Goal: Task Accomplishment & Management: Complete application form

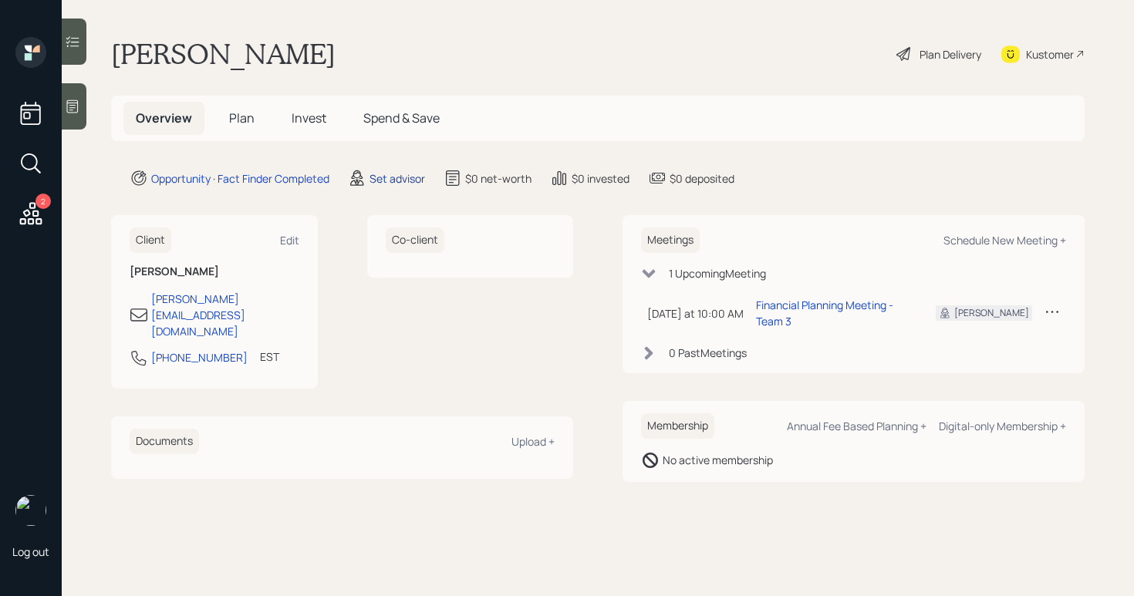
click at [377, 181] on div "Set advisor" at bounding box center [397, 178] width 56 height 16
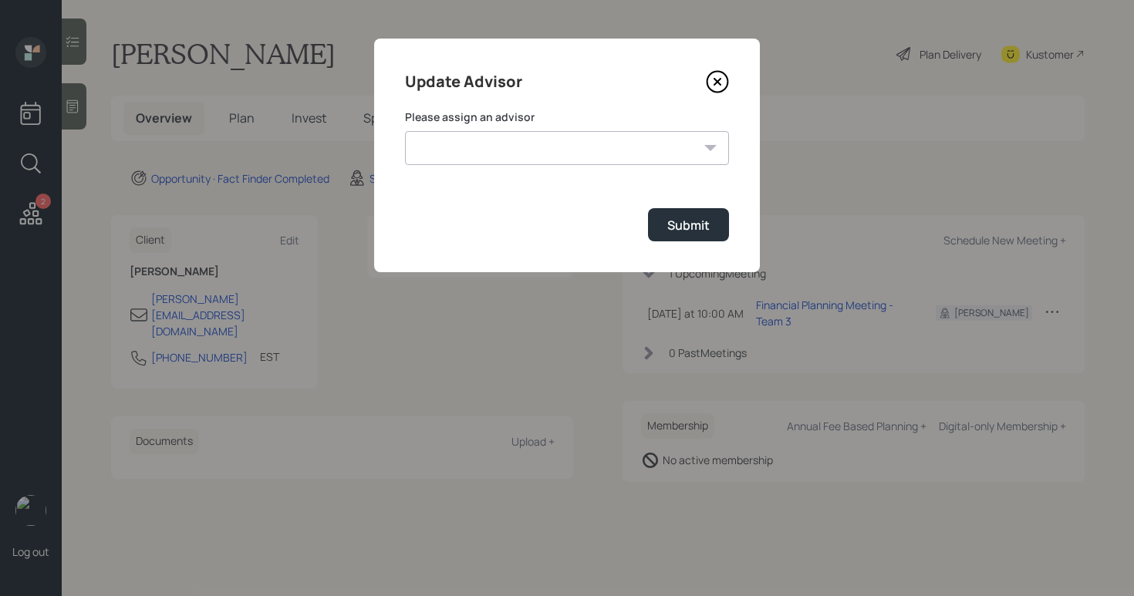
click at [500, 147] on select "[PERSON_NAME] [PERSON_NAME] [PERSON_NAME] End [PERSON_NAME] [PERSON_NAME] [PERS…" at bounding box center [567, 148] width 324 height 34
select select "b1d8ea90-abcc-42aa-86cc-4f33a132aacc"
click at [405, 131] on select "[PERSON_NAME] [PERSON_NAME] [PERSON_NAME] End [PERSON_NAME] [PERSON_NAME] [PERS…" at bounding box center [567, 148] width 324 height 34
click at [684, 238] on button "Submit" at bounding box center [688, 224] width 81 height 33
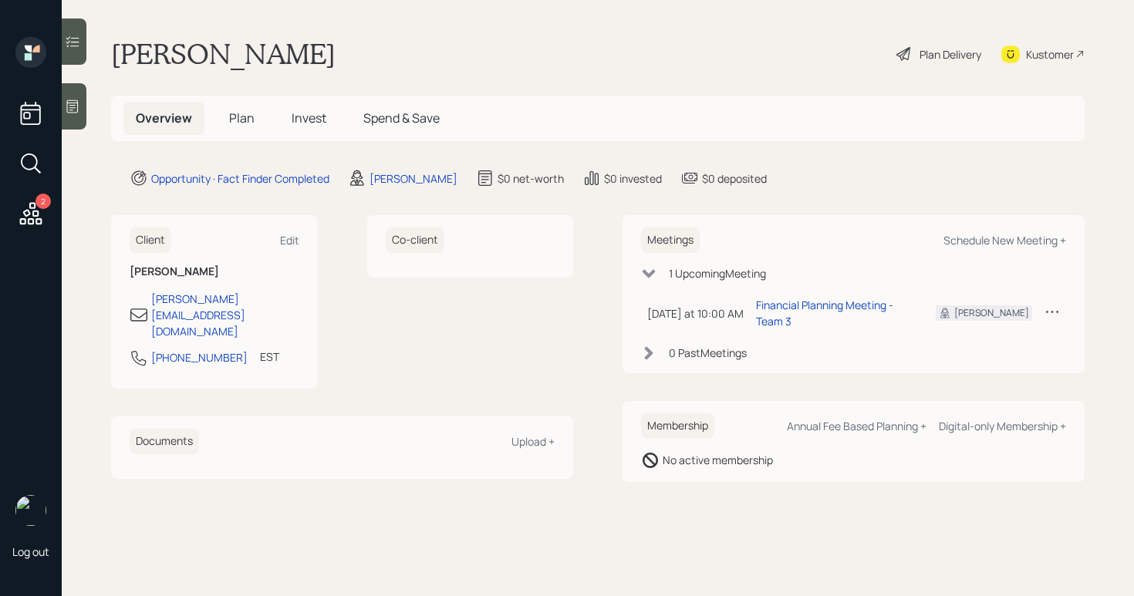
click at [912, 56] on div "Plan Delivery" at bounding box center [939, 54] width 88 height 34
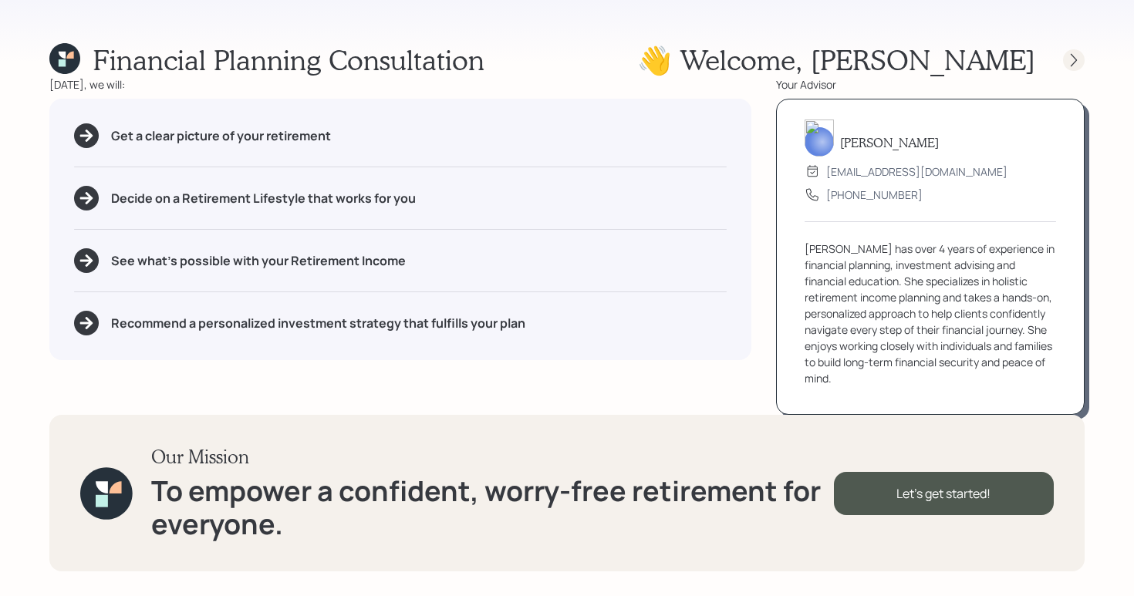
click at [1069, 55] on icon at bounding box center [1073, 59] width 15 height 15
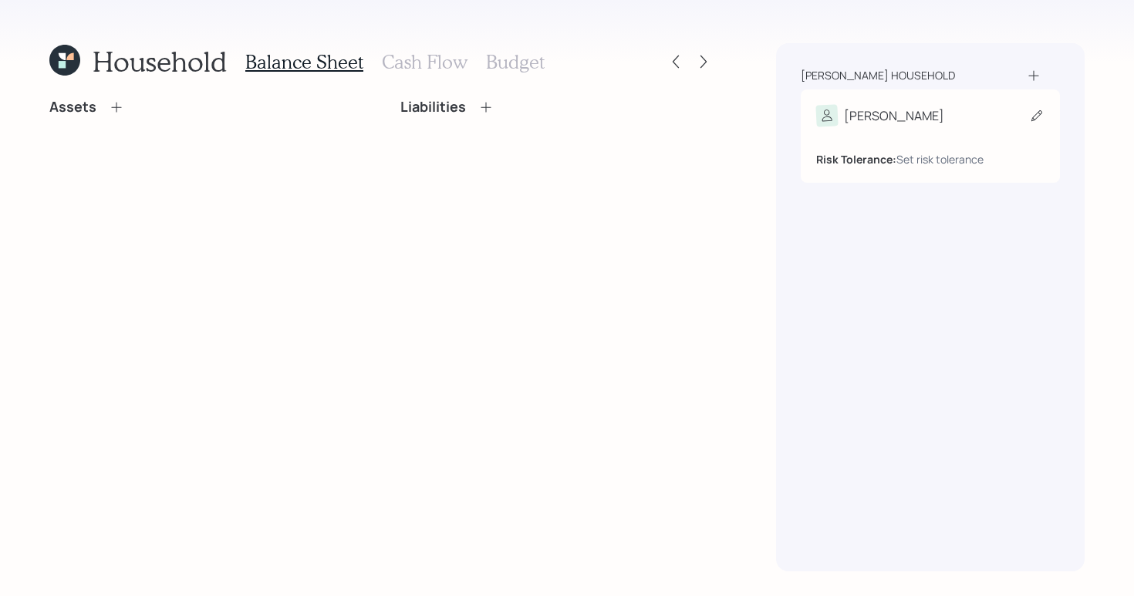
click at [914, 150] on div "Risk Tolerance: Set risk tolerance" at bounding box center [930, 153] width 228 height 29
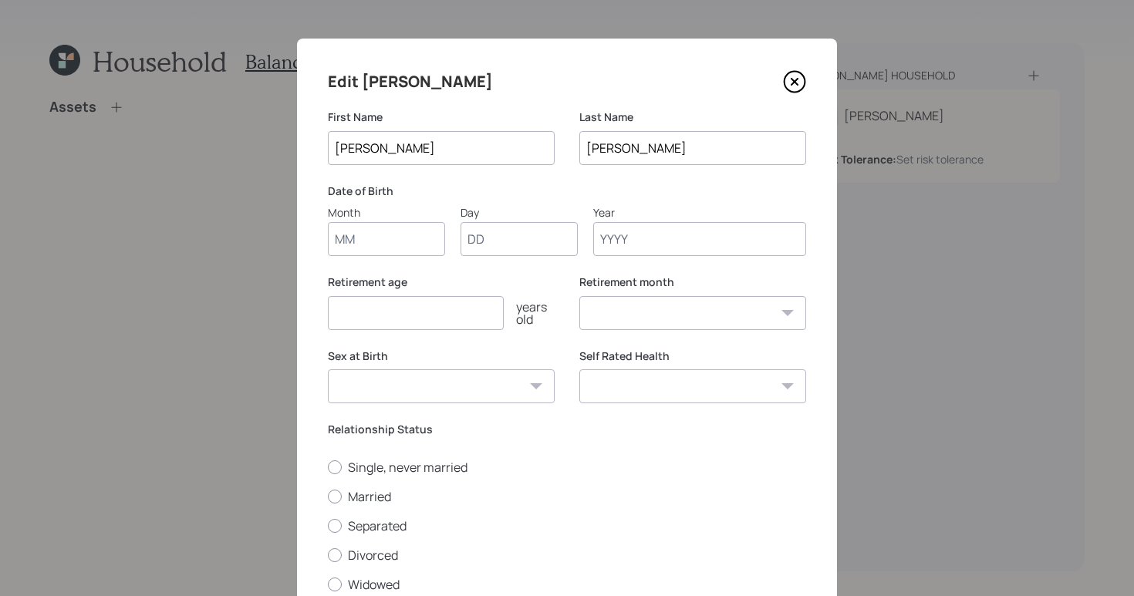
drag, startPoint x: 352, startPoint y: 248, endPoint x: 362, endPoint y: 241, distance: 11.8
click at [356, 244] on input "Month" at bounding box center [386, 239] width 117 height 34
type input "01"
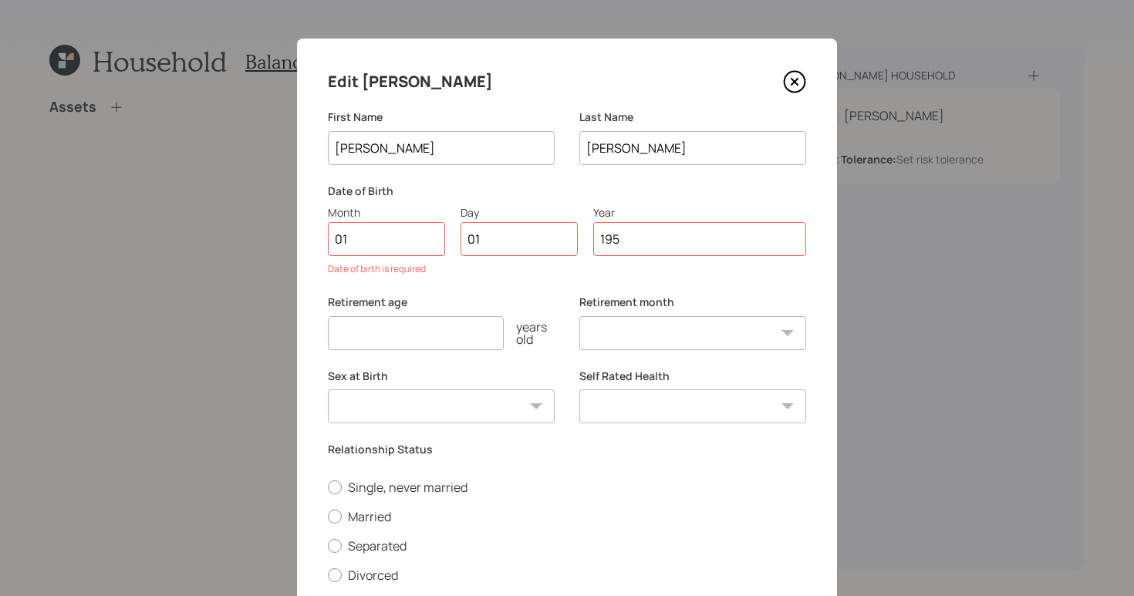
type input "1959"
select select "1"
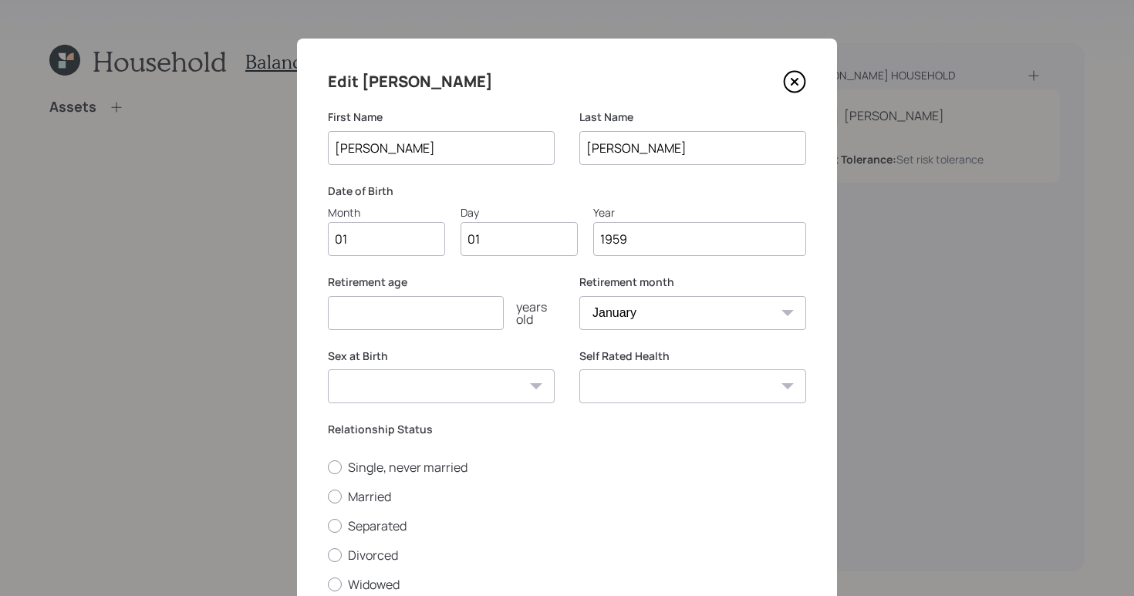
type input "1959"
click at [489, 384] on select "[DEMOGRAPHIC_DATA] [DEMOGRAPHIC_DATA] Other / Prefer not to say" at bounding box center [441, 386] width 227 height 34
click at [328, 369] on select "[DEMOGRAPHIC_DATA] [DEMOGRAPHIC_DATA] Other / Prefer not to say" at bounding box center [441, 386] width 227 height 34
click at [499, 388] on select "[DEMOGRAPHIC_DATA] [DEMOGRAPHIC_DATA] Other / Prefer not to say" at bounding box center [441, 386] width 227 height 34
select select "[DEMOGRAPHIC_DATA]"
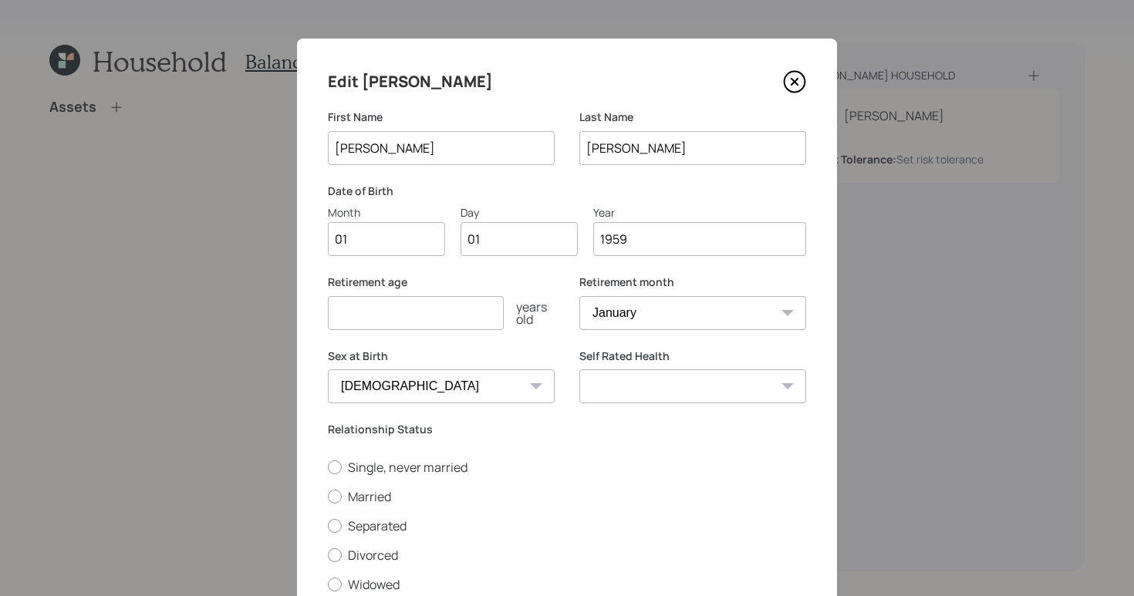
click at [328, 369] on select "[DEMOGRAPHIC_DATA] [DEMOGRAPHIC_DATA] Other / Prefer not to say" at bounding box center [441, 386] width 227 height 34
click at [682, 387] on select "Excellent Very Good Good Fair Poor" at bounding box center [692, 386] width 227 height 34
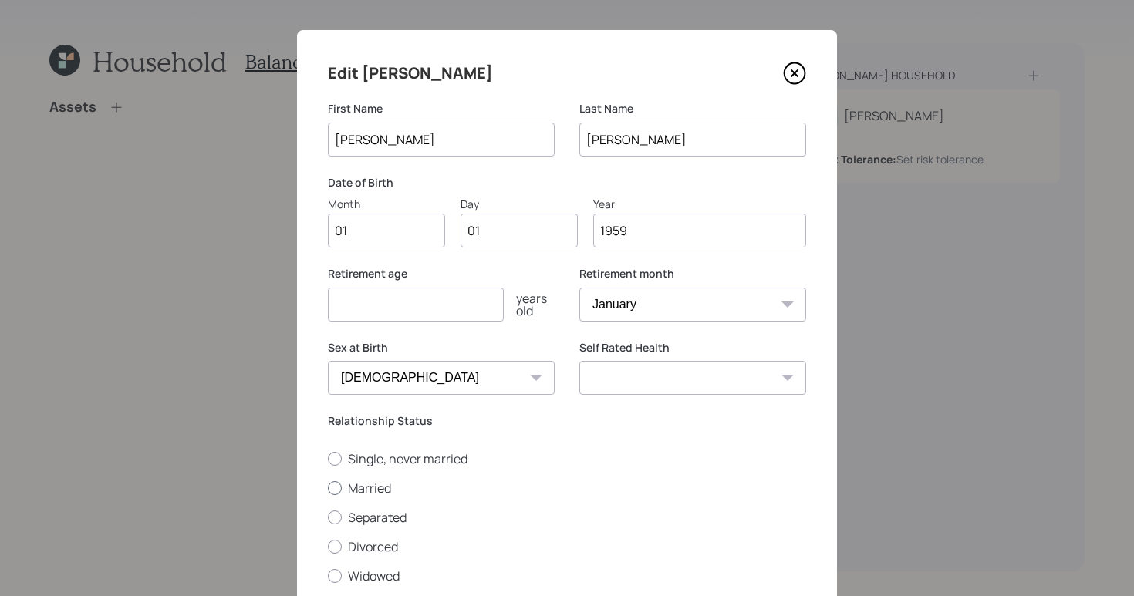
scroll to position [20, 0]
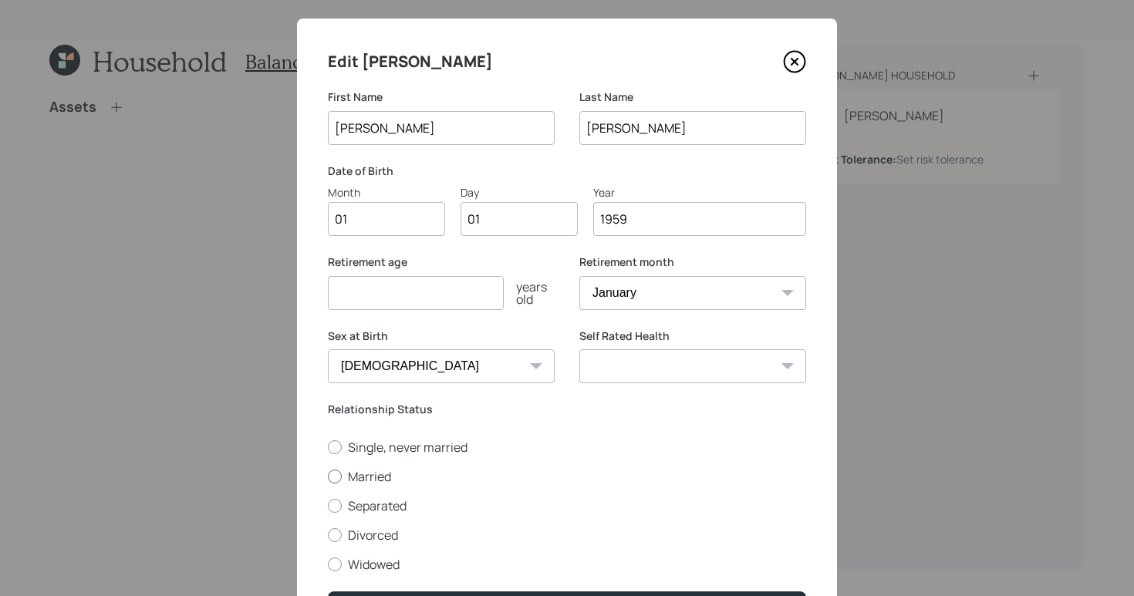
click at [328, 478] on div at bounding box center [335, 477] width 14 height 14
click at [327, 477] on input "Married" at bounding box center [327, 476] width 1 height 1
radio input "true"
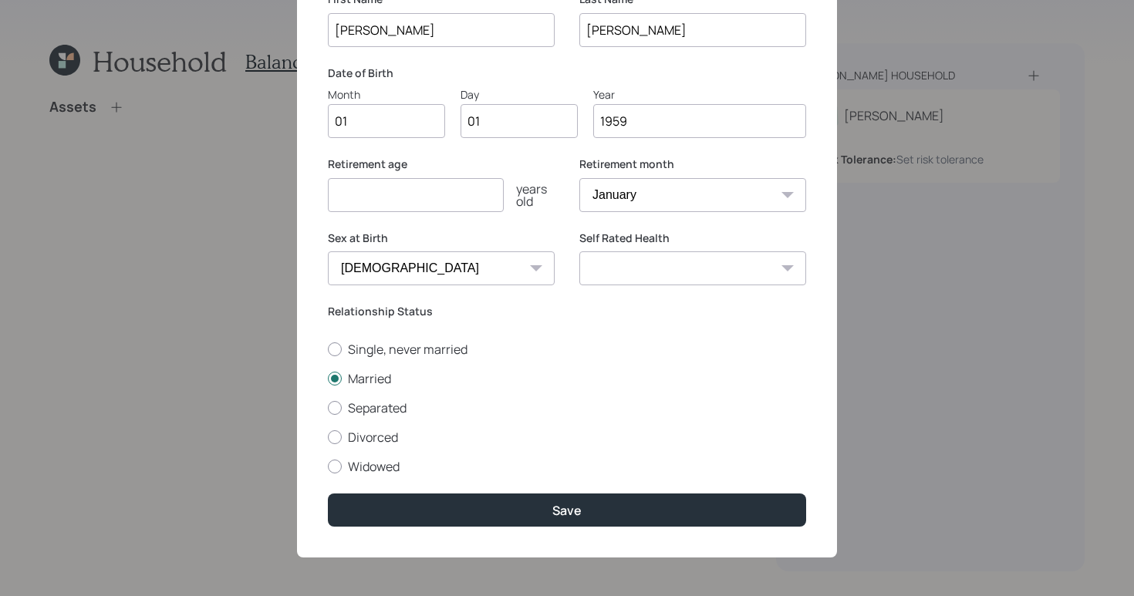
scroll to position [119, 0]
click at [382, 196] on input "number" at bounding box center [416, 195] width 176 height 34
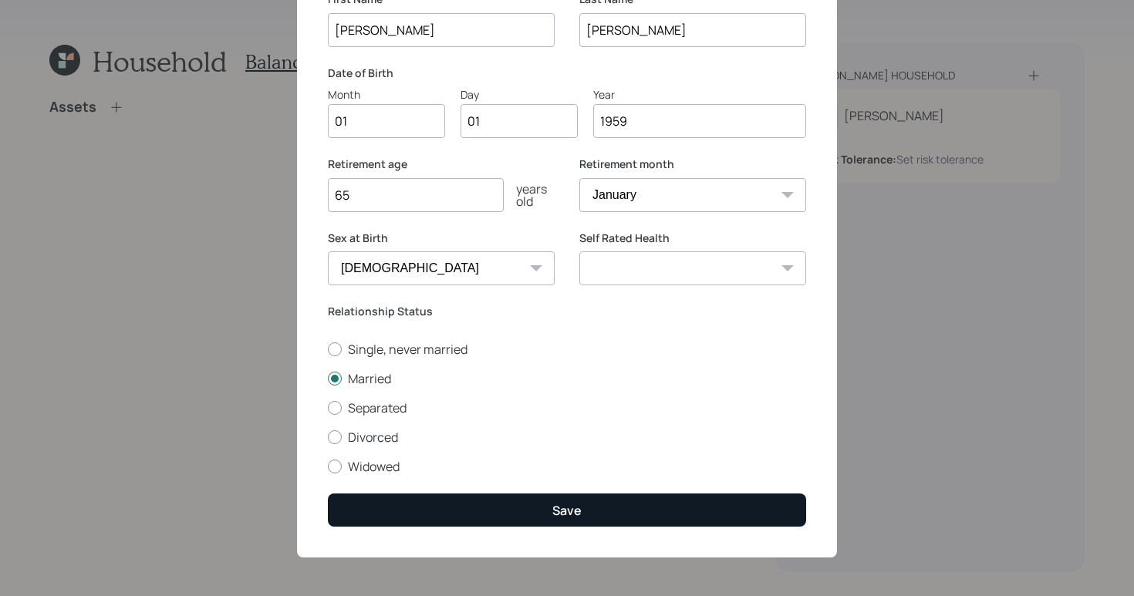
type input "65"
click at [612, 506] on button "Save" at bounding box center [567, 510] width 478 height 33
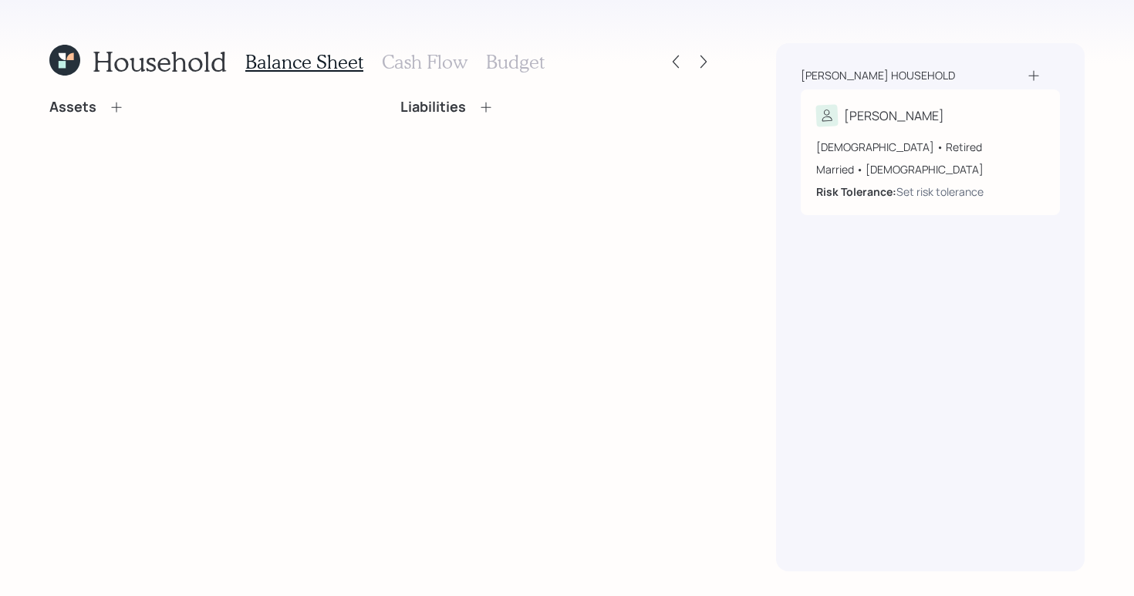
click at [1048, 68] on div "[PERSON_NAME] household" at bounding box center [929, 75] width 259 height 15
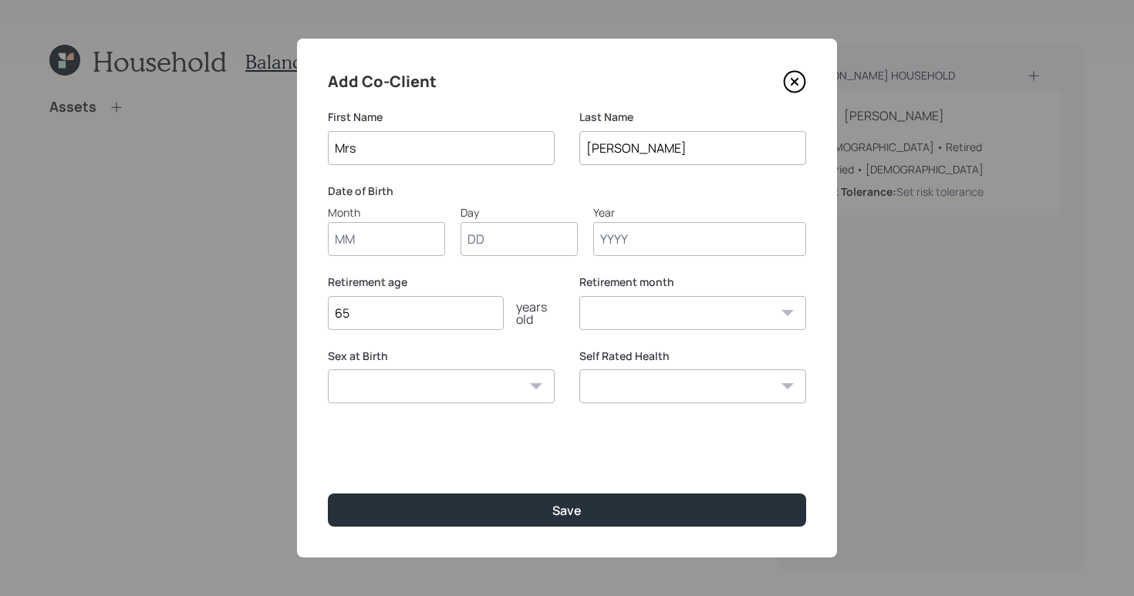
type input "Mrs"
click at [379, 240] on input "Month" at bounding box center [386, 239] width 117 height 34
type input "01"
type input "1959"
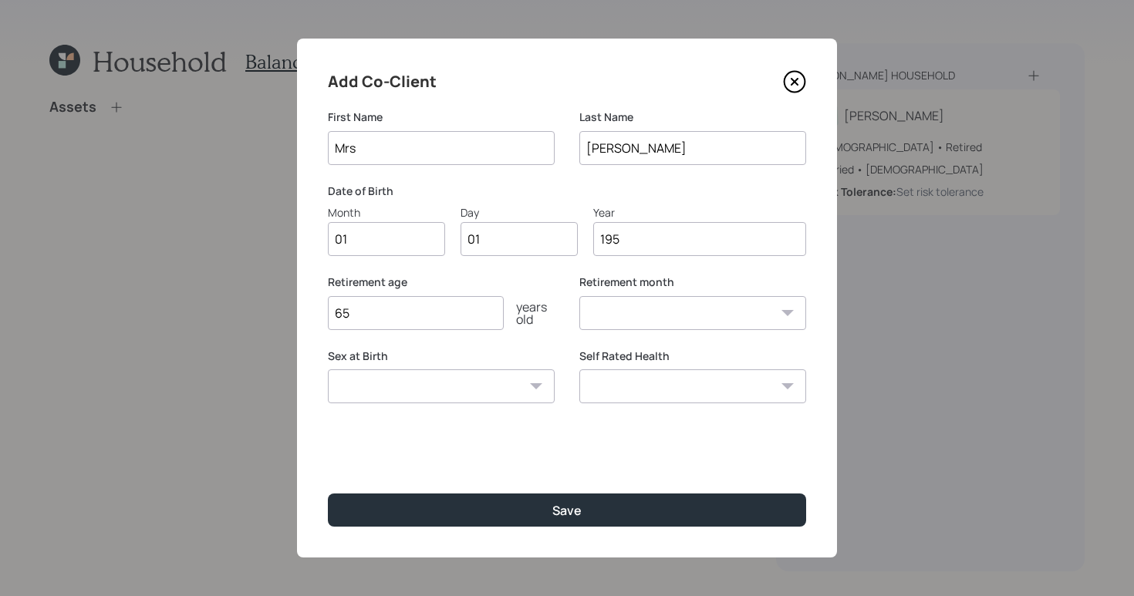
select select "1"
type input "1959"
click at [569, 490] on div "Add Co-Client First Name Mrs Last Name [PERSON_NAME] Date of Birth Month 01 Day…" at bounding box center [567, 298] width 540 height 519
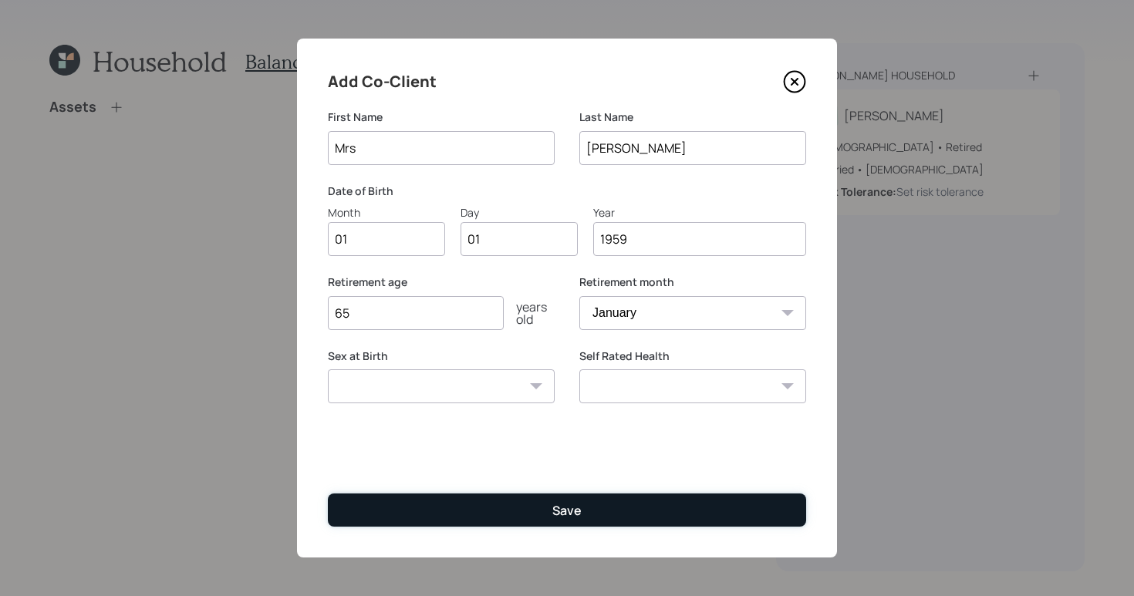
click at [573, 498] on button "Save" at bounding box center [567, 510] width 478 height 33
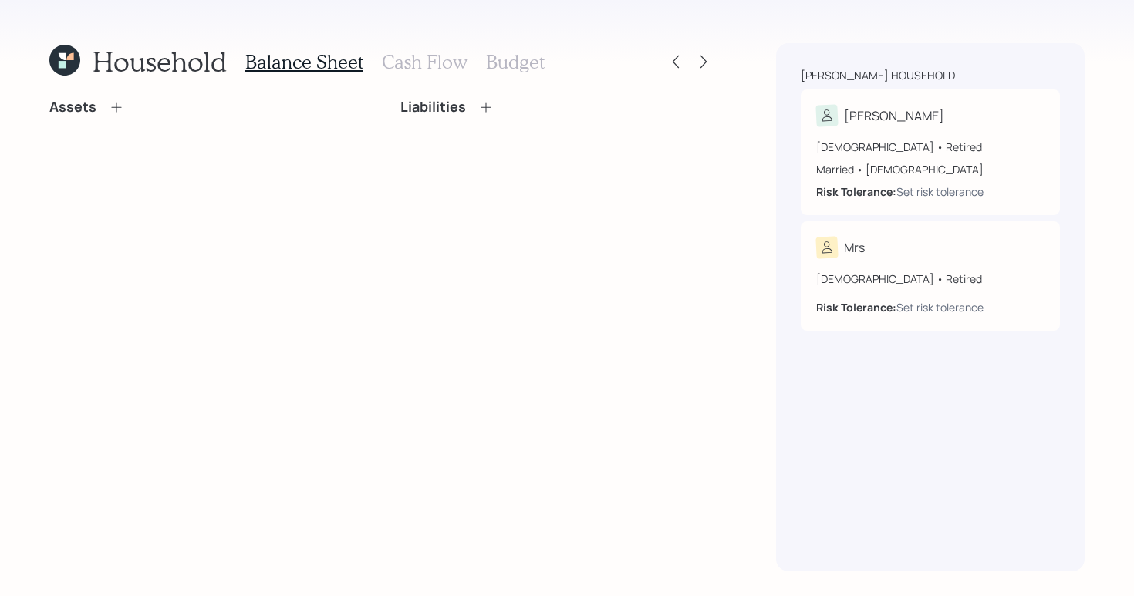
click at [392, 115] on div "Assets Liabilities" at bounding box center [381, 113] width 665 height 29
click at [120, 99] on icon at bounding box center [116, 106] width 15 height 15
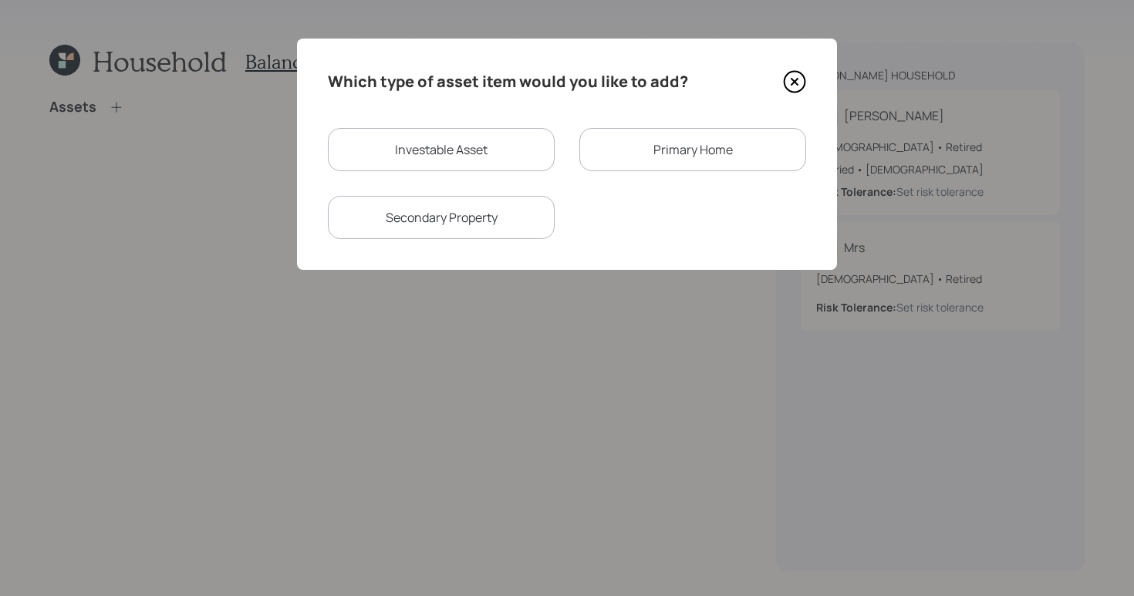
click at [485, 146] on div "Investable Asset" at bounding box center [441, 149] width 227 height 43
select select "taxable"
select select "balanced"
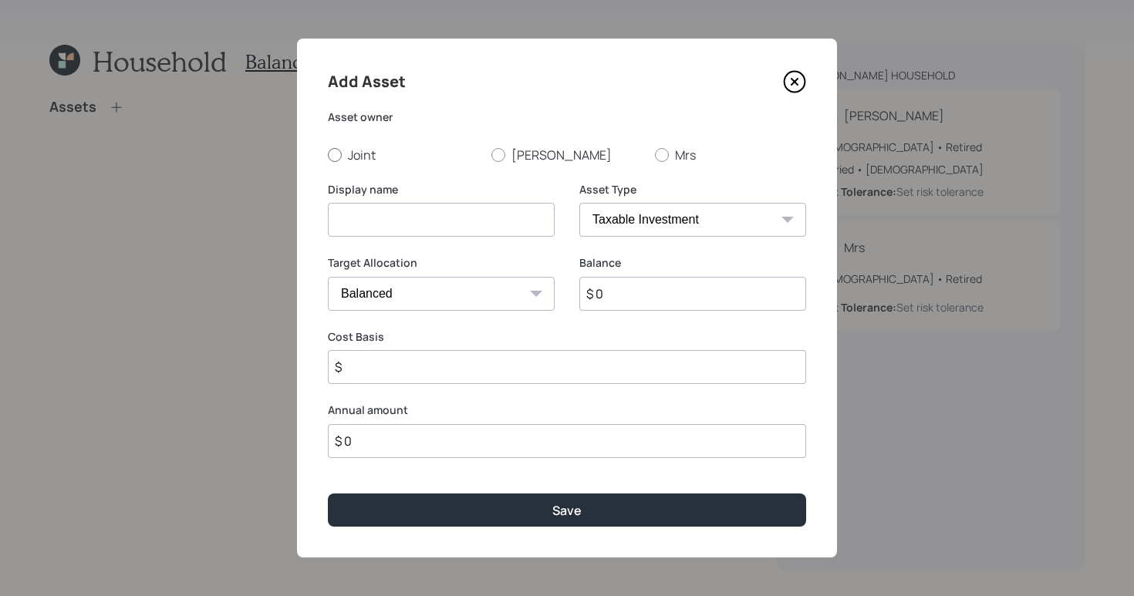
click at [341, 154] on label "Joint" at bounding box center [403, 155] width 151 height 17
click at [328, 154] on input "Joint" at bounding box center [327, 154] width 1 height 1
radio input "true"
click at [463, 204] on input at bounding box center [441, 220] width 227 height 34
click at [342, 221] on input "savings" at bounding box center [441, 220] width 227 height 34
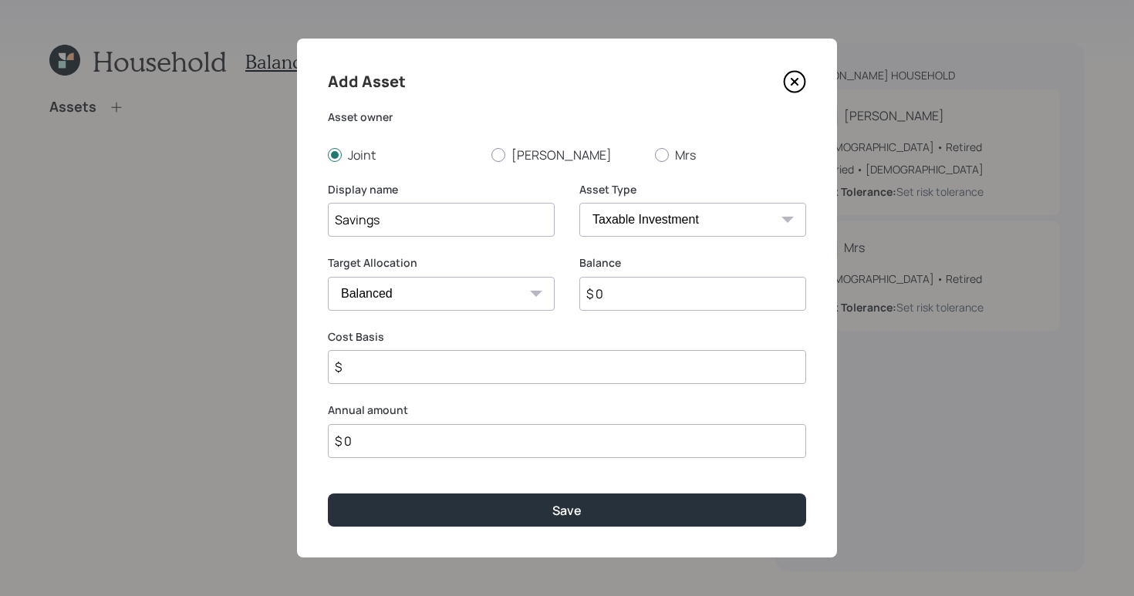
type input "Savings"
click at [652, 225] on select "SEP [PERSON_NAME] IRA 401(k) [PERSON_NAME] 401(k) 403(b) [PERSON_NAME] 403(b) 4…" at bounding box center [692, 220] width 227 height 34
select select "cash"
click at [579, 203] on select "SEP [PERSON_NAME] IRA 401(k) [PERSON_NAME] 401(k) 403(b) [PERSON_NAME] 403(b) 4…" at bounding box center [692, 220] width 227 height 34
type input "$"
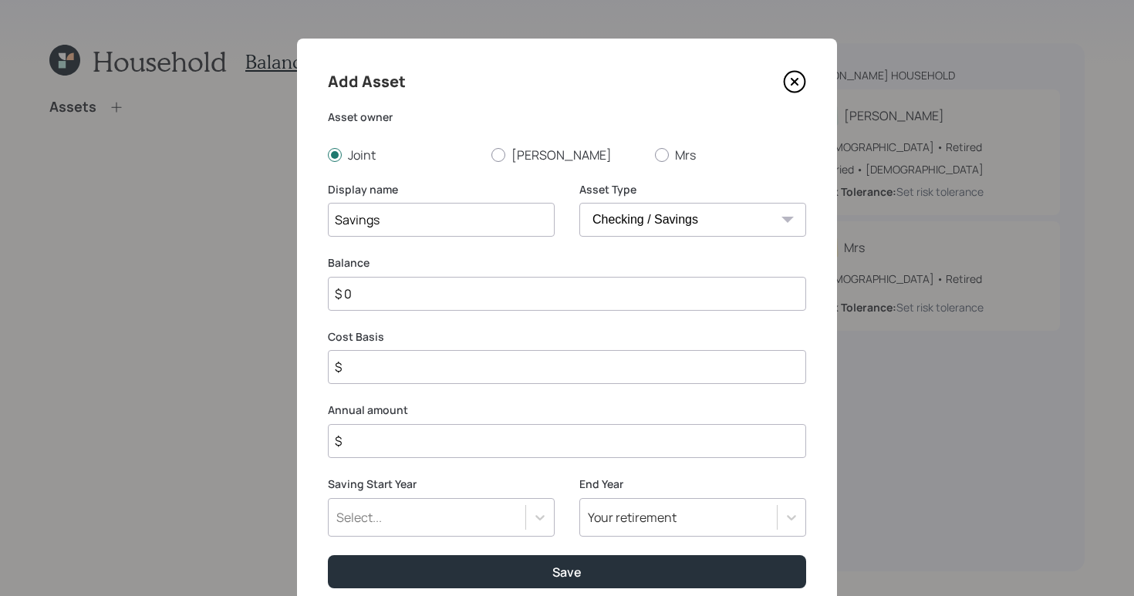
click at [581, 298] on input "$ 0" at bounding box center [567, 294] width 478 height 34
type input "$"
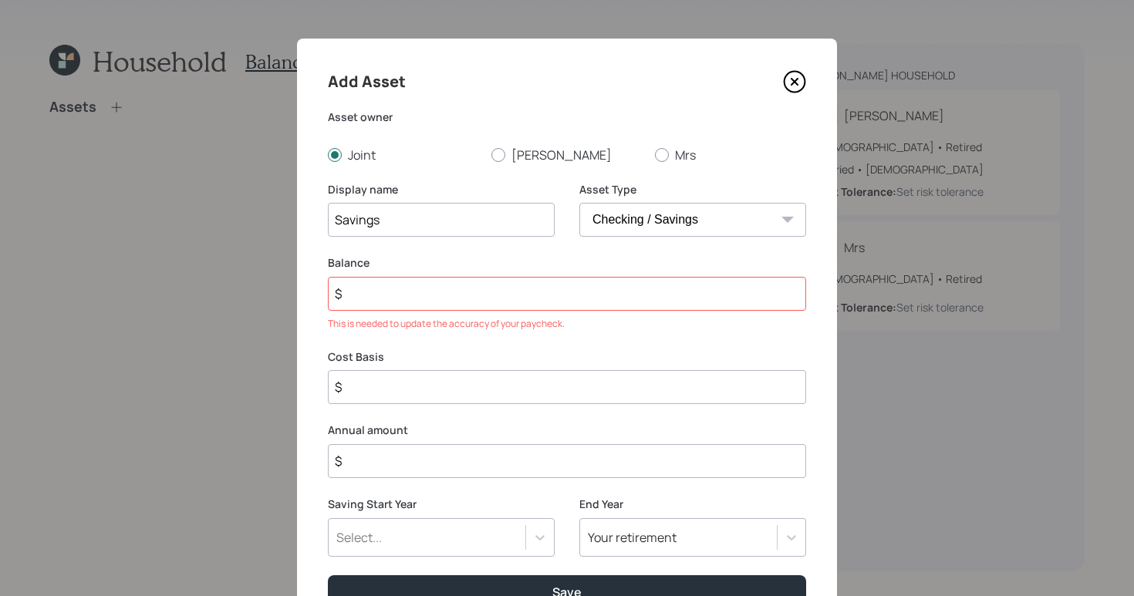
type input "$ 3"
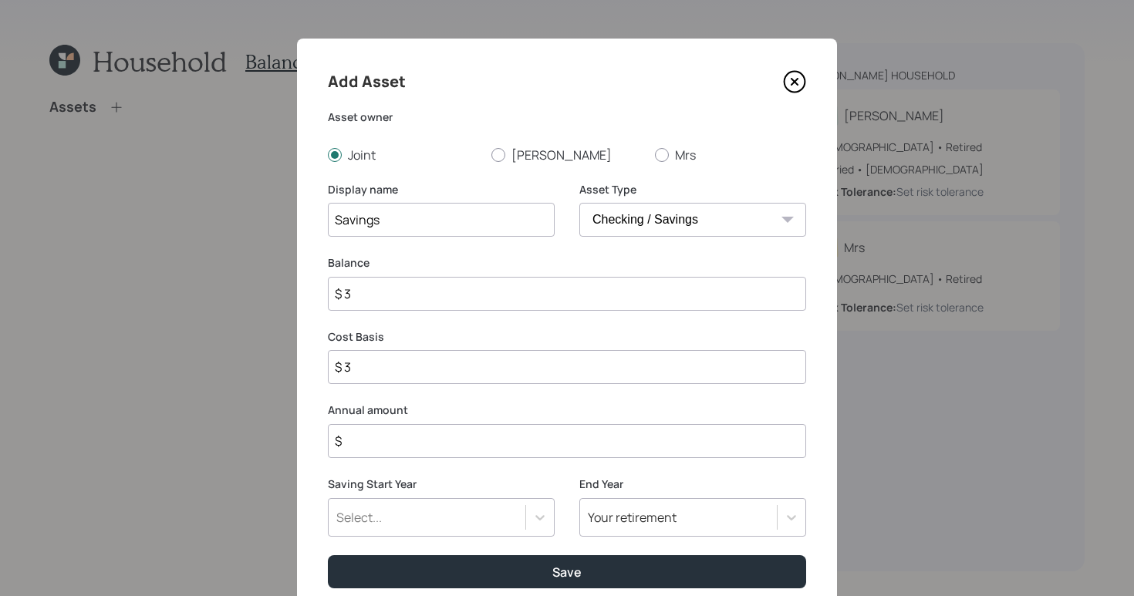
type input "$ 35"
type input "$ 350"
type input "$ 3,500"
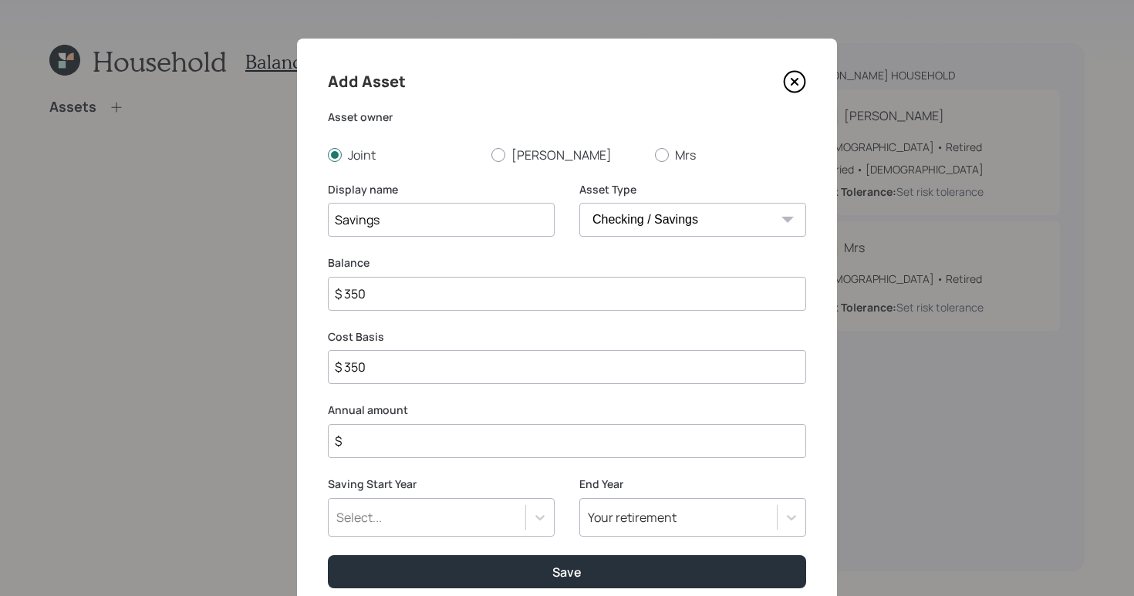
type input "$ 3,500"
type input "$ 35,000"
click at [470, 441] on input "$" at bounding box center [567, 441] width 478 height 34
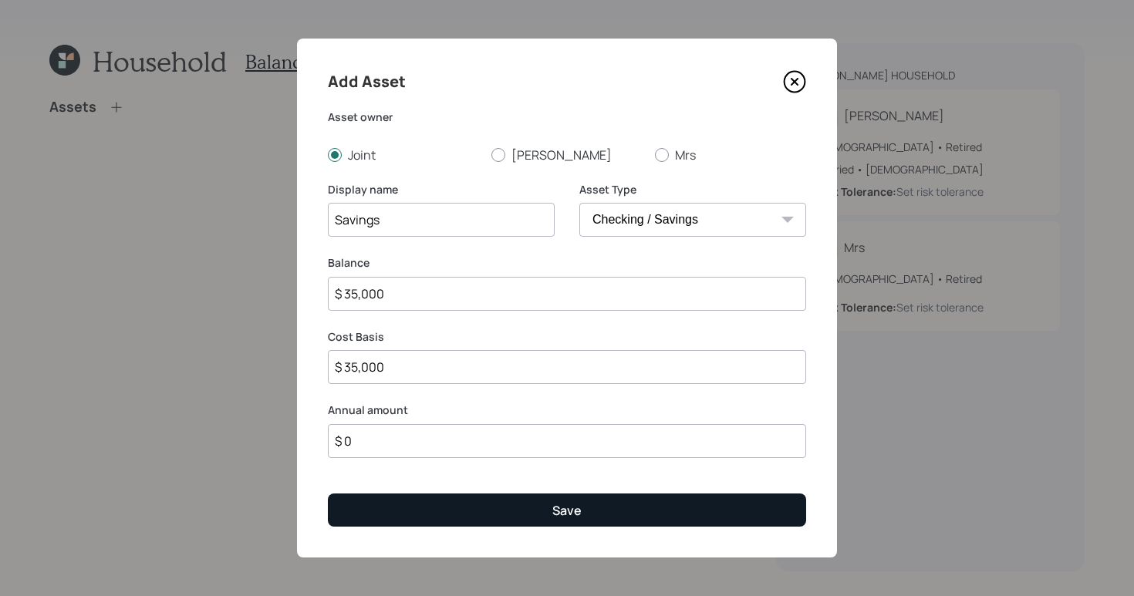
type input "$ 0"
click at [552, 514] on div "Save" at bounding box center [566, 510] width 29 height 17
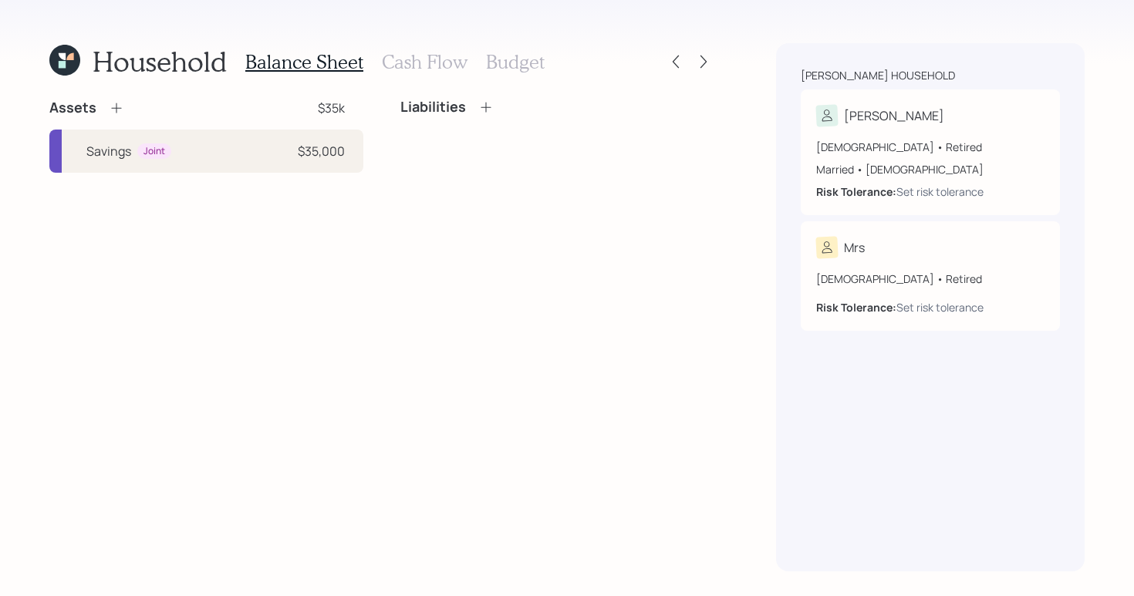
click at [119, 106] on icon at bounding box center [116, 107] width 15 height 15
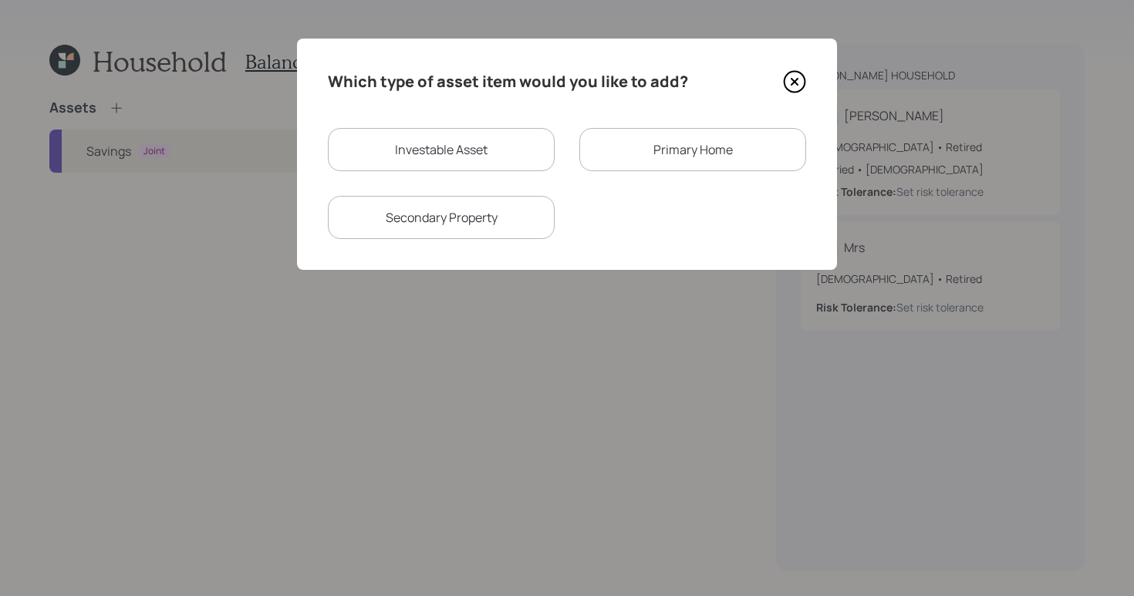
click at [458, 137] on div "Investable Asset" at bounding box center [441, 149] width 227 height 43
select select "taxable"
select select "balanced"
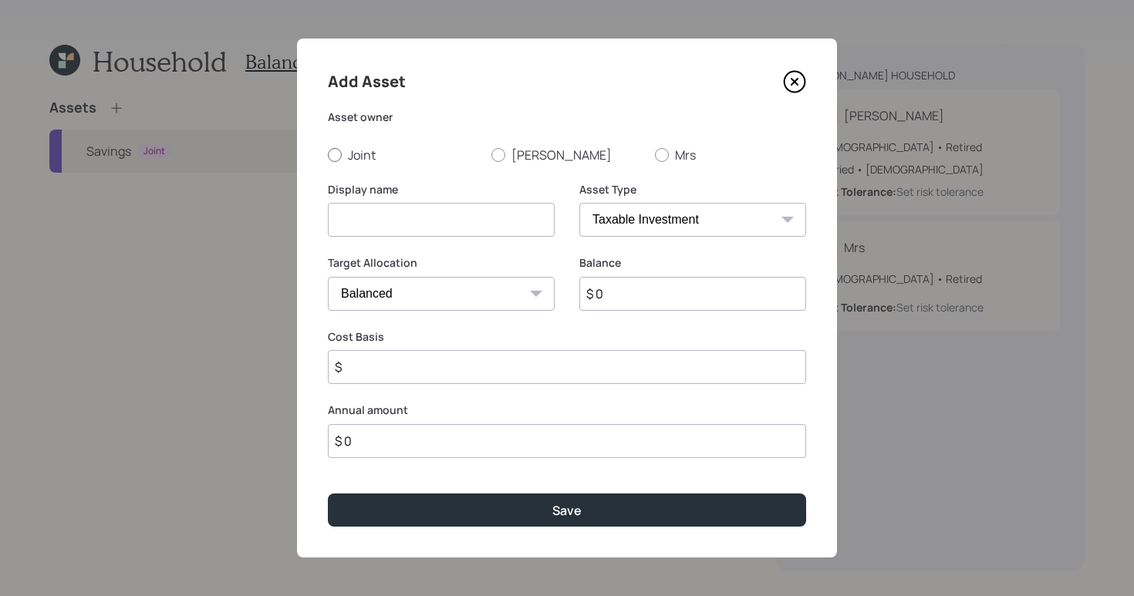
click at [335, 149] on div at bounding box center [335, 155] width 14 height 14
click at [328, 154] on input "Joint" at bounding box center [327, 154] width 1 height 1
radio input "true"
click at [470, 228] on input at bounding box center [441, 220] width 227 height 34
type input "Govt Bonds"
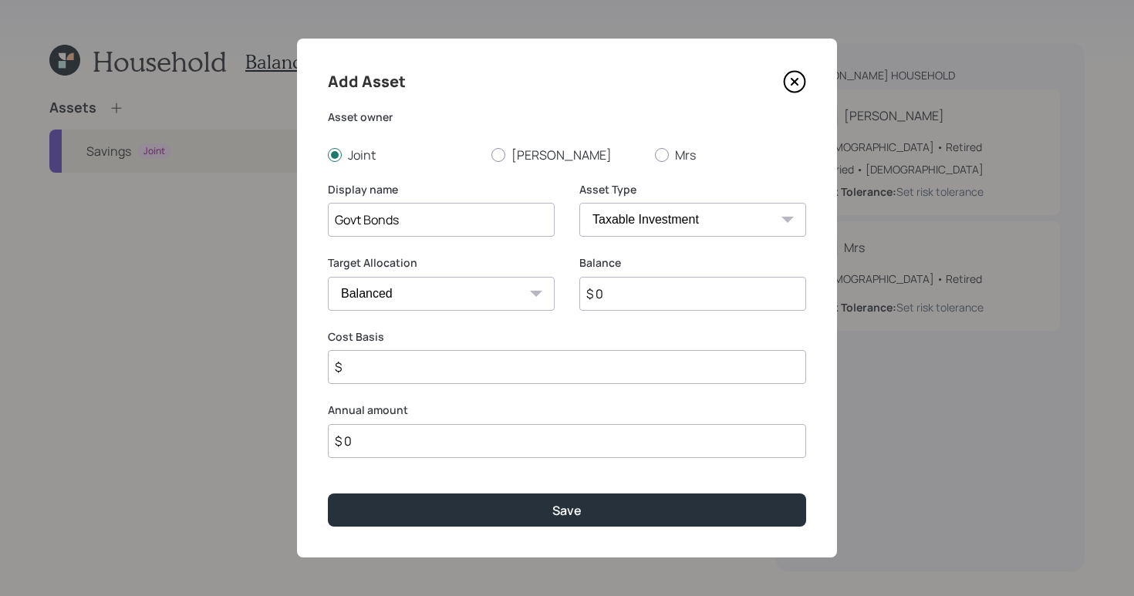
click at [796, 226] on select "SEP [PERSON_NAME] IRA 401(k) [PERSON_NAME] 401(k) 403(b) [PERSON_NAME] 403(b) 4…" at bounding box center [692, 220] width 227 height 34
click at [579, 203] on select "SEP [PERSON_NAME] IRA 401(k) [PERSON_NAME] 401(k) 403(b) [PERSON_NAME] 403(b) 4…" at bounding box center [692, 220] width 227 height 34
click at [539, 306] on select "Cash Conservative Balanced Aggressive" at bounding box center [441, 294] width 227 height 34
select select "conservative"
click at [328, 277] on select "Cash Conservative Balanced Aggressive" at bounding box center [441, 294] width 227 height 34
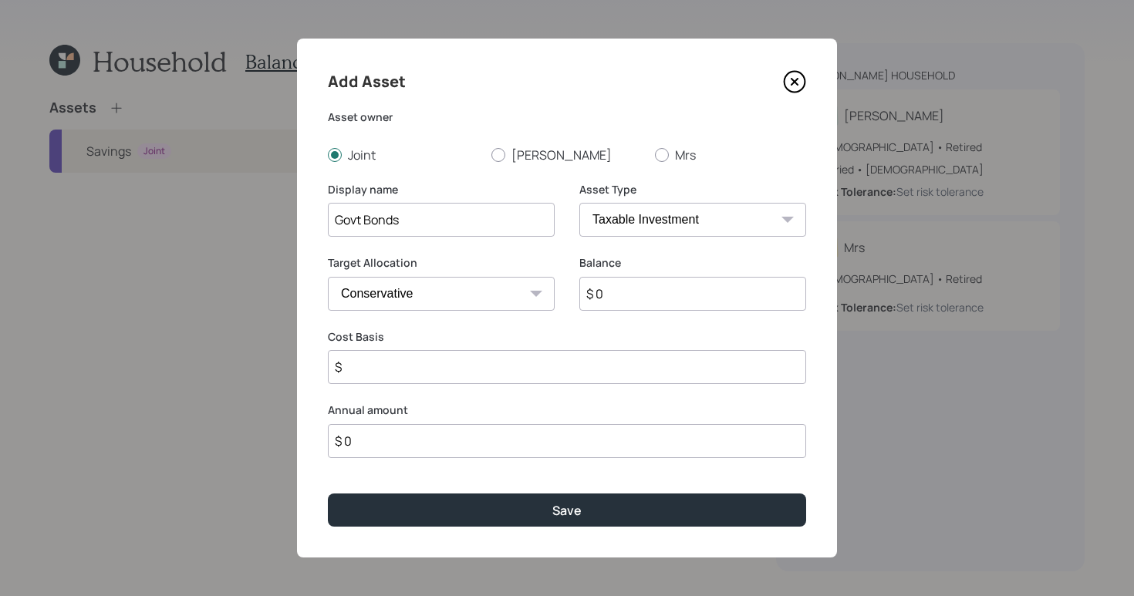
click at [726, 295] on input "$ 0" at bounding box center [692, 294] width 227 height 34
click at [414, 359] on input "$" at bounding box center [567, 367] width 478 height 34
click at [641, 270] on label "Balance" at bounding box center [692, 262] width 227 height 15
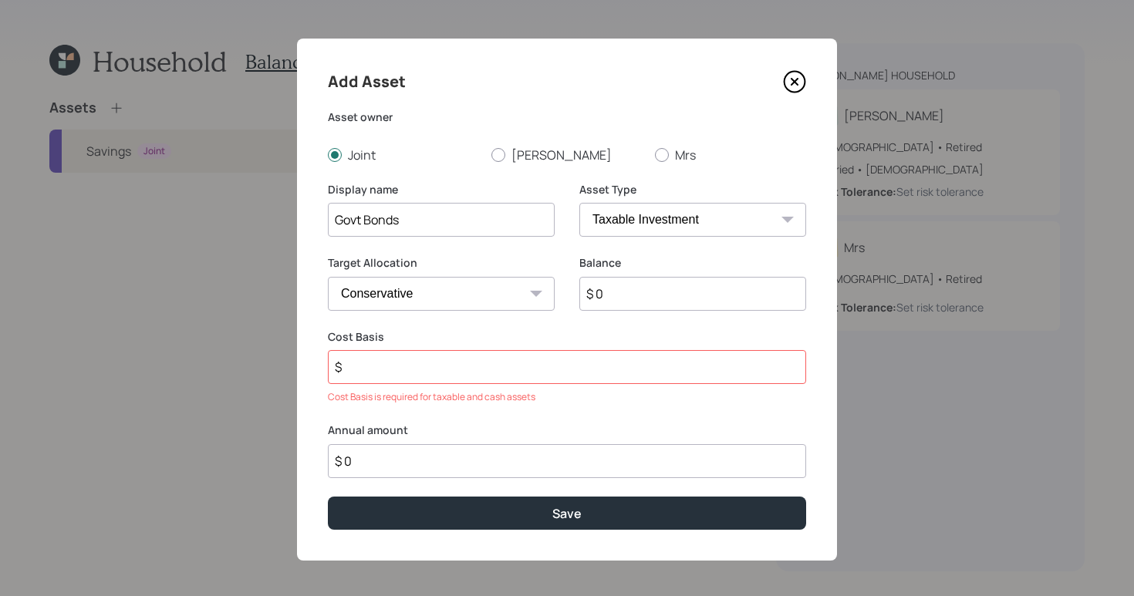
click at [655, 284] on input "$ 0" at bounding box center [692, 294] width 227 height 34
type input "$ 12,000"
click at [649, 371] on input "$" at bounding box center [567, 367] width 478 height 34
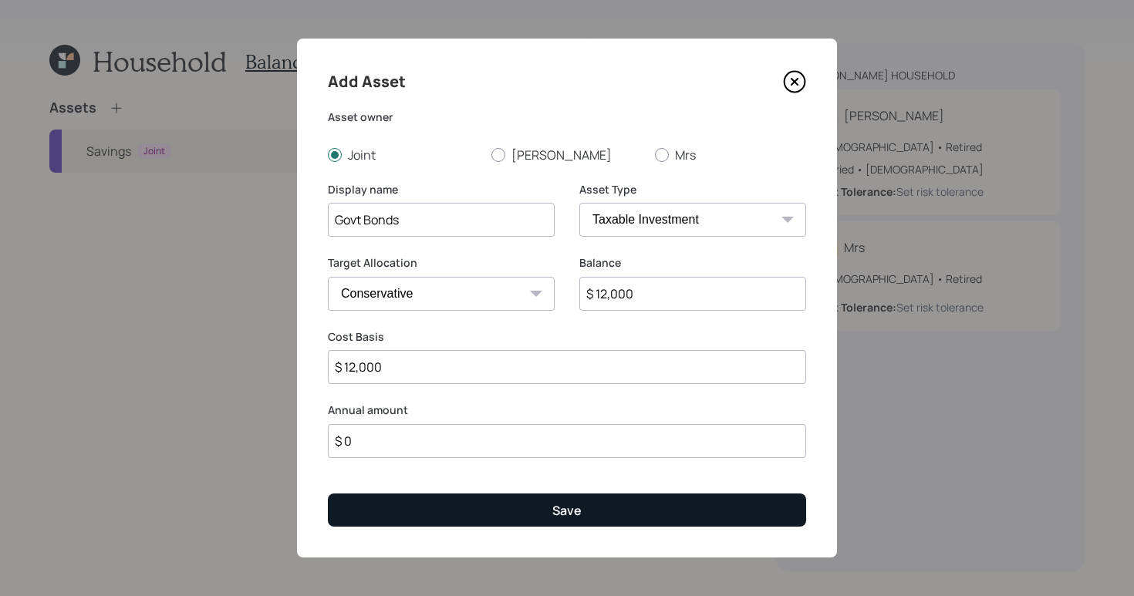
type input "$ 12,000"
click at [646, 511] on button "Save" at bounding box center [567, 510] width 478 height 33
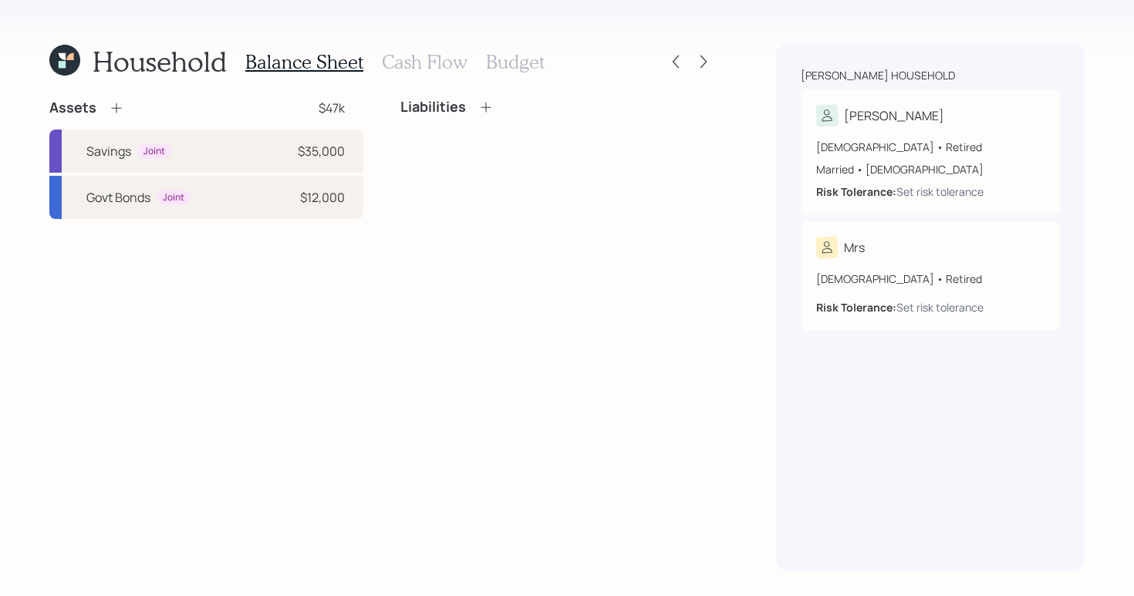
click at [121, 108] on icon at bounding box center [116, 107] width 15 height 15
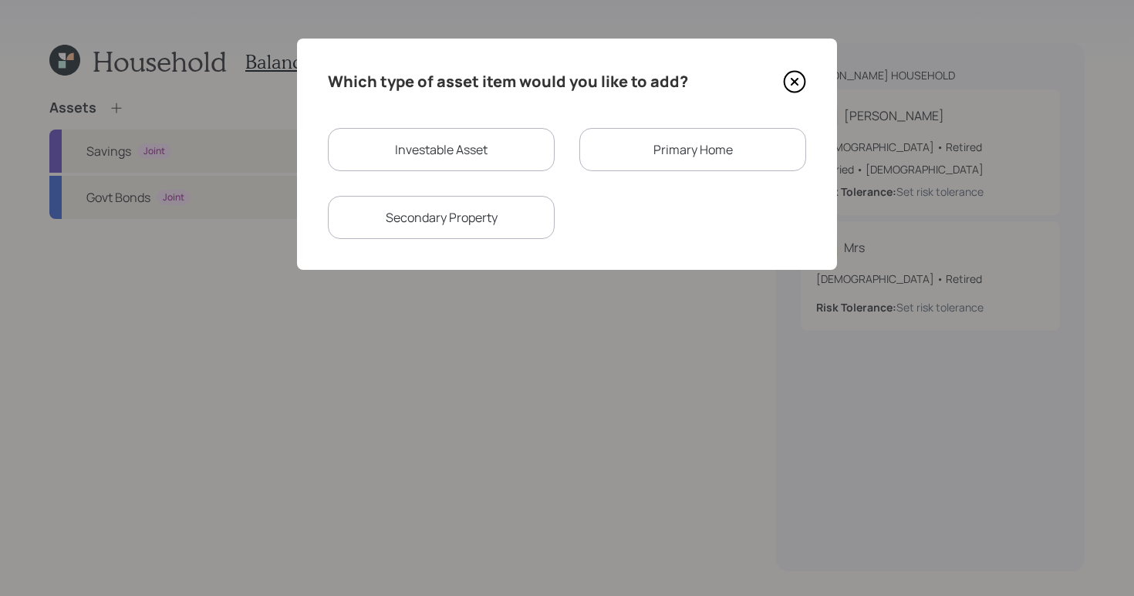
click at [431, 160] on div "Investable Asset" at bounding box center [441, 149] width 227 height 43
select select "taxable"
select select "balanced"
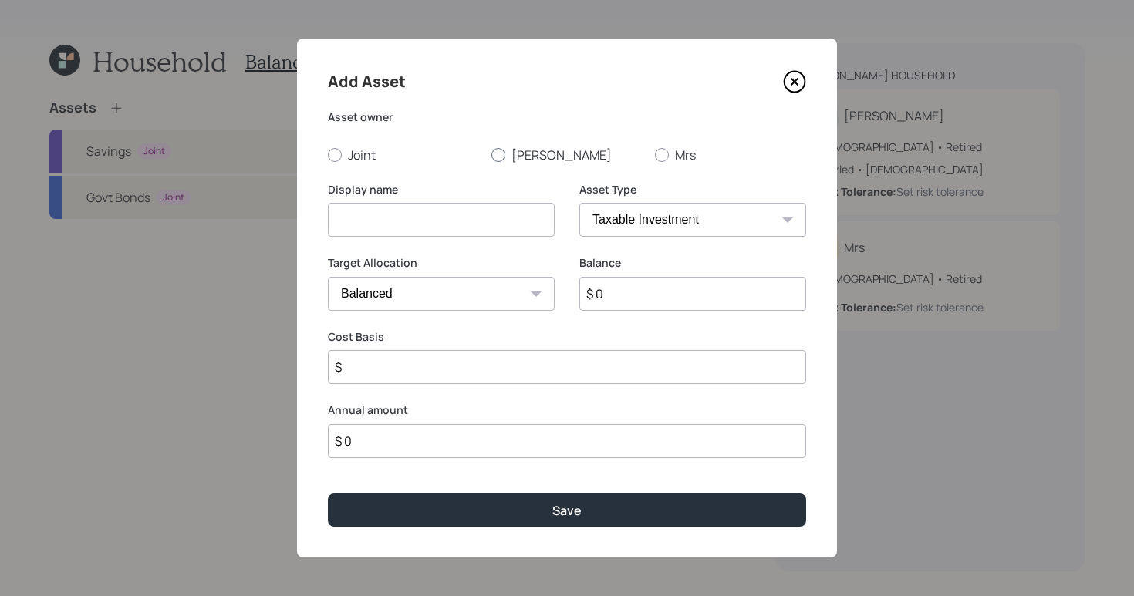
click at [509, 153] on label "[PERSON_NAME]" at bounding box center [566, 155] width 151 height 17
click at [491, 154] on input "[PERSON_NAME]" at bounding box center [490, 154] width 1 height 1
radio input "true"
click at [463, 234] on input at bounding box center [441, 220] width 227 height 34
click at [359, 214] on input "Tradditional IRA" at bounding box center [441, 220] width 227 height 34
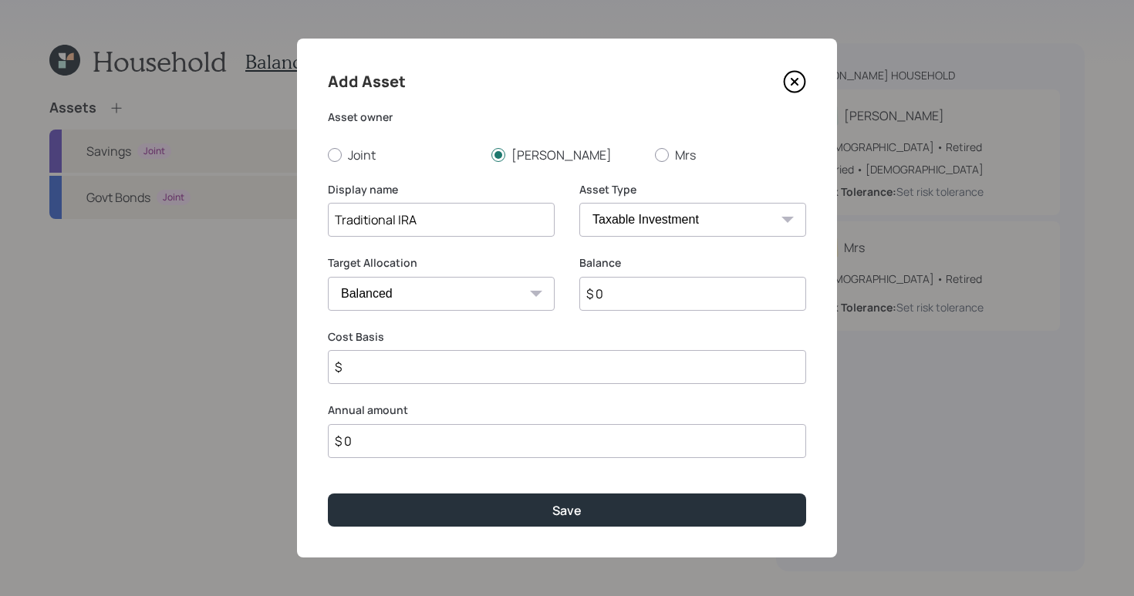
type input "Traditional IRA"
click at [685, 297] on input "$ 0" at bounding box center [692, 294] width 227 height 34
type input "$ 150,000"
click at [627, 372] on input "$" at bounding box center [567, 367] width 478 height 34
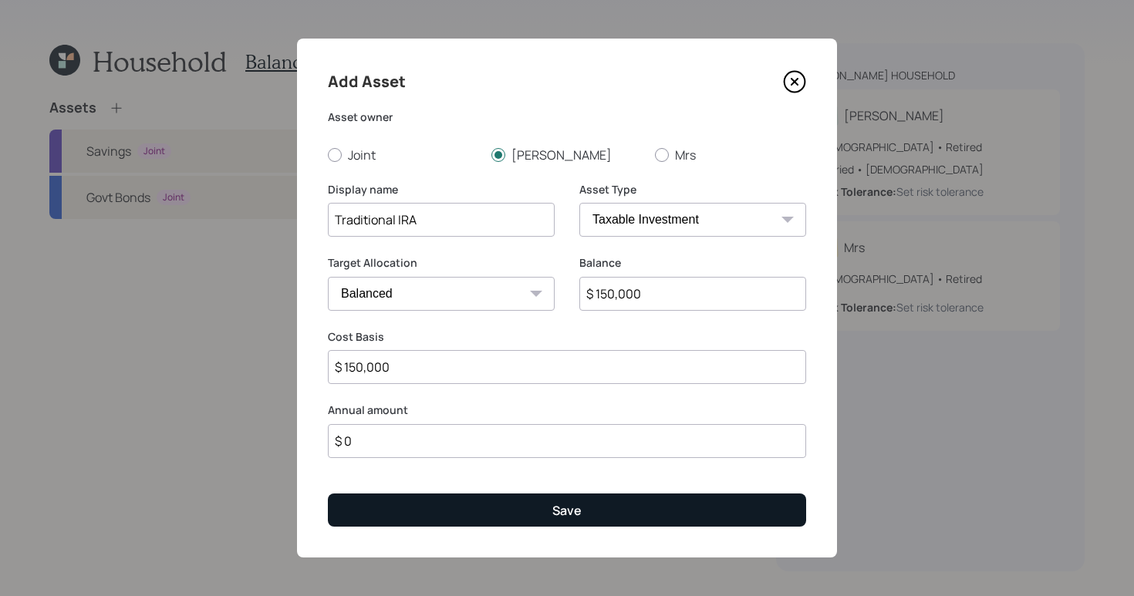
type input "$ 150,000"
click at [529, 504] on button "Save" at bounding box center [567, 510] width 478 height 33
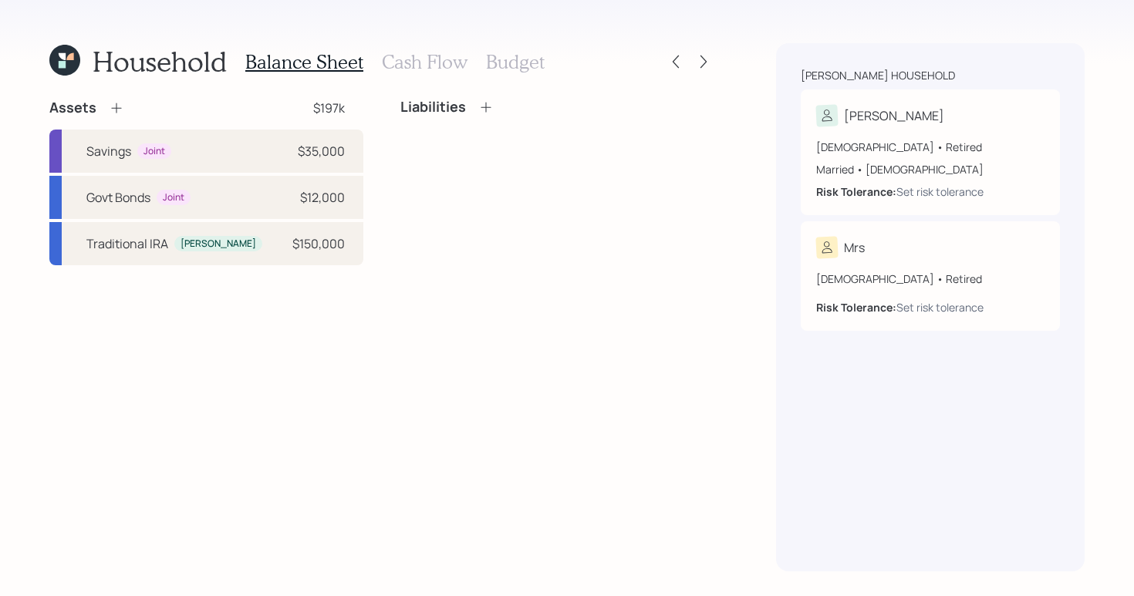
click at [522, 387] on div "Assets $197k Savings Joint $35,000 Govt Bonds Joint $12,000 Traditional [PERSON…" at bounding box center [381, 335] width 665 height 473
click at [106, 107] on div "Assets" at bounding box center [86, 108] width 75 height 19
click at [120, 109] on icon at bounding box center [116, 107] width 15 height 15
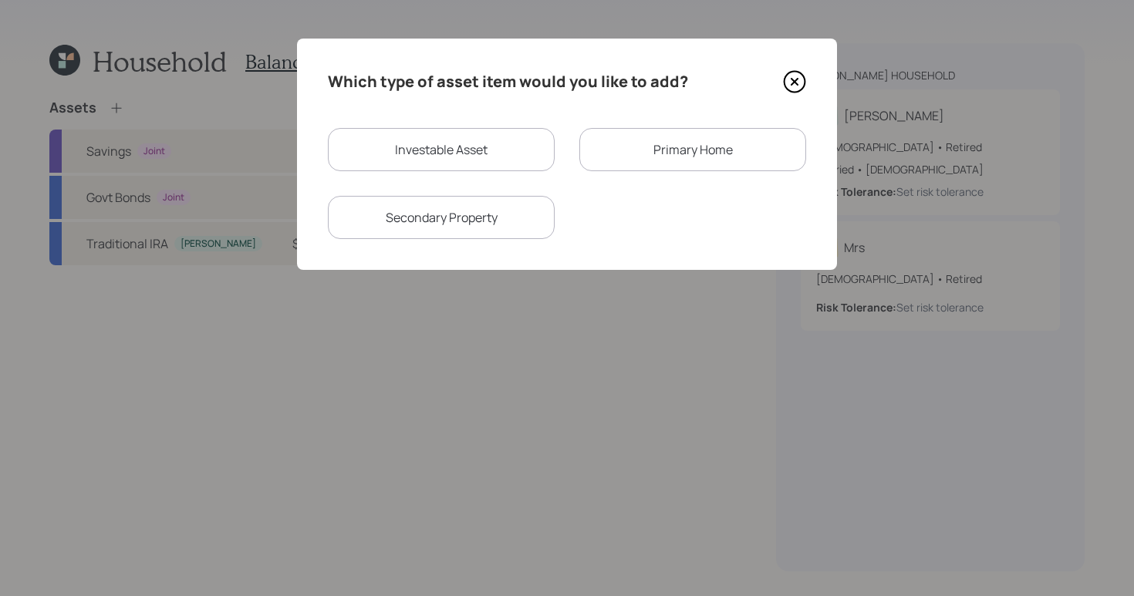
click at [663, 165] on div "Primary Home" at bounding box center [692, 149] width 227 height 43
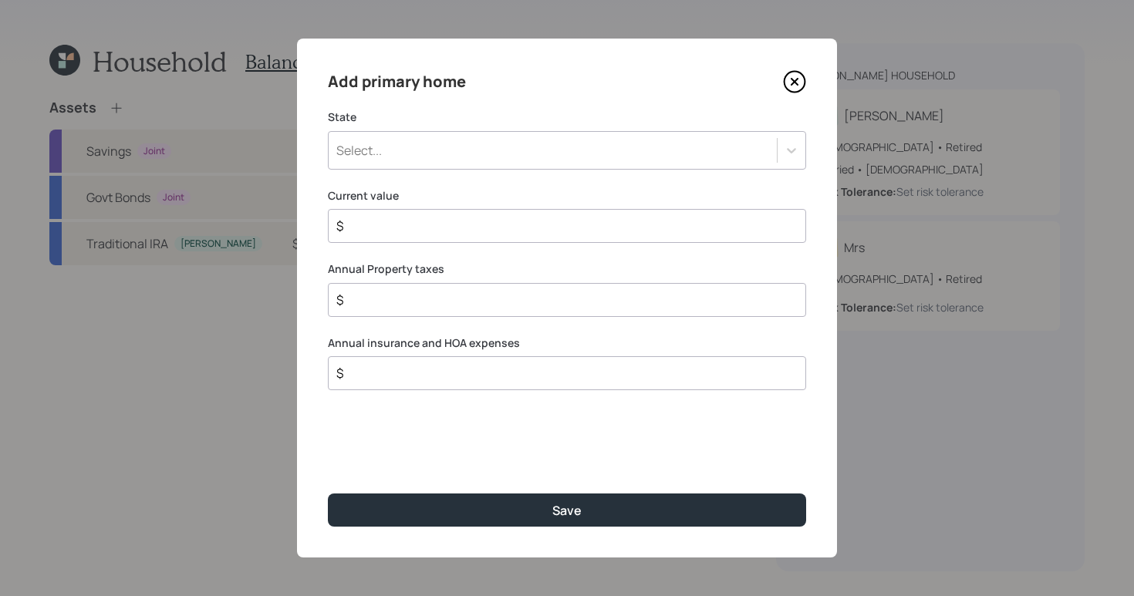
click at [460, 150] on div "Select..." at bounding box center [553, 150] width 448 height 26
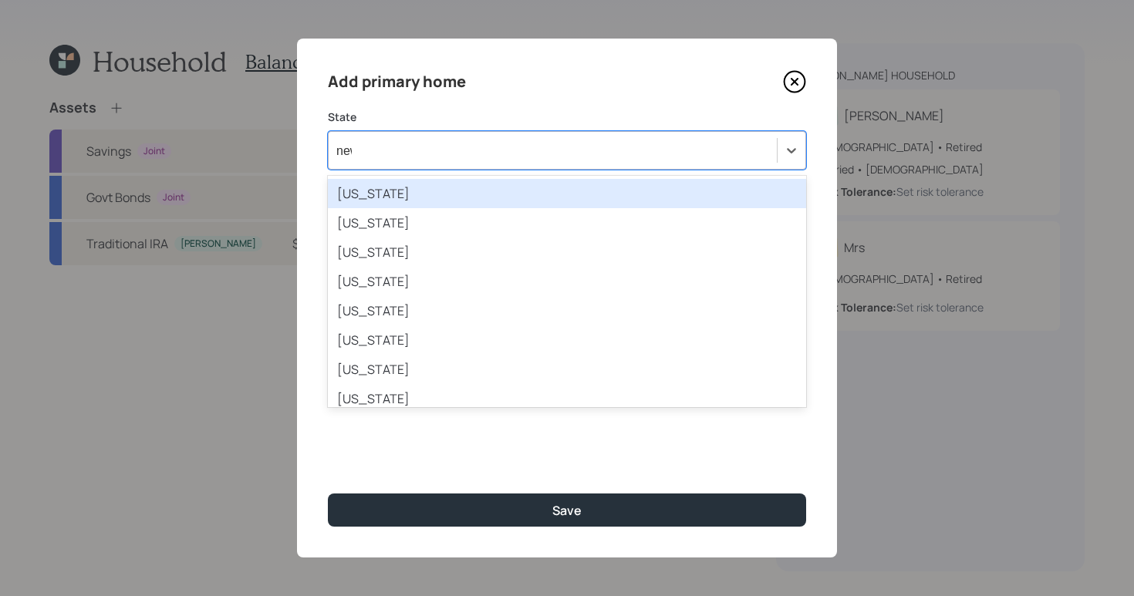
type input "new"
click at [460, 186] on div "[US_STATE]" at bounding box center [567, 193] width 478 height 29
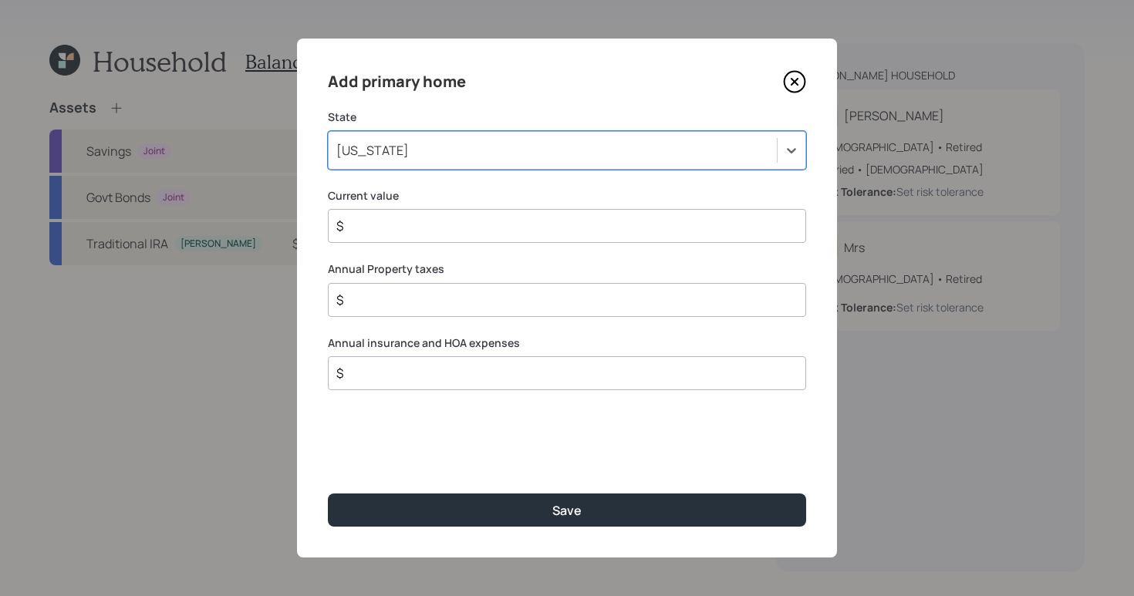
click at [514, 238] on div "$" at bounding box center [567, 226] width 478 height 34
click at [525, 228] on input "$" at bounding box center [561, 226] width 452 height 19
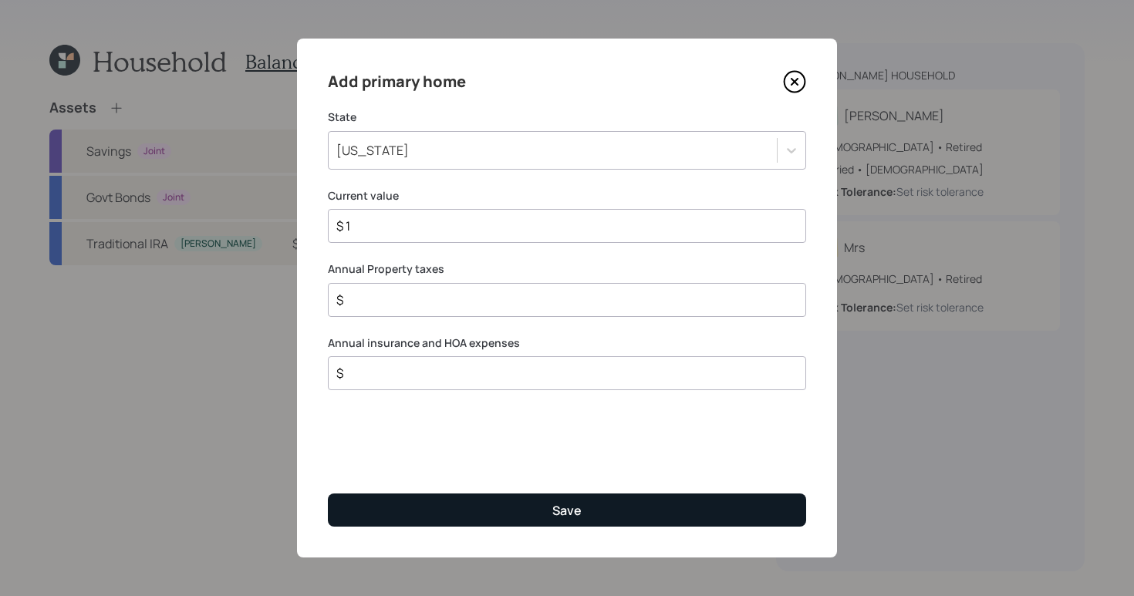
type input "$ 1"
click at [578, 503] on div "Save" at bounding box center [566, 510] width 29 height 17
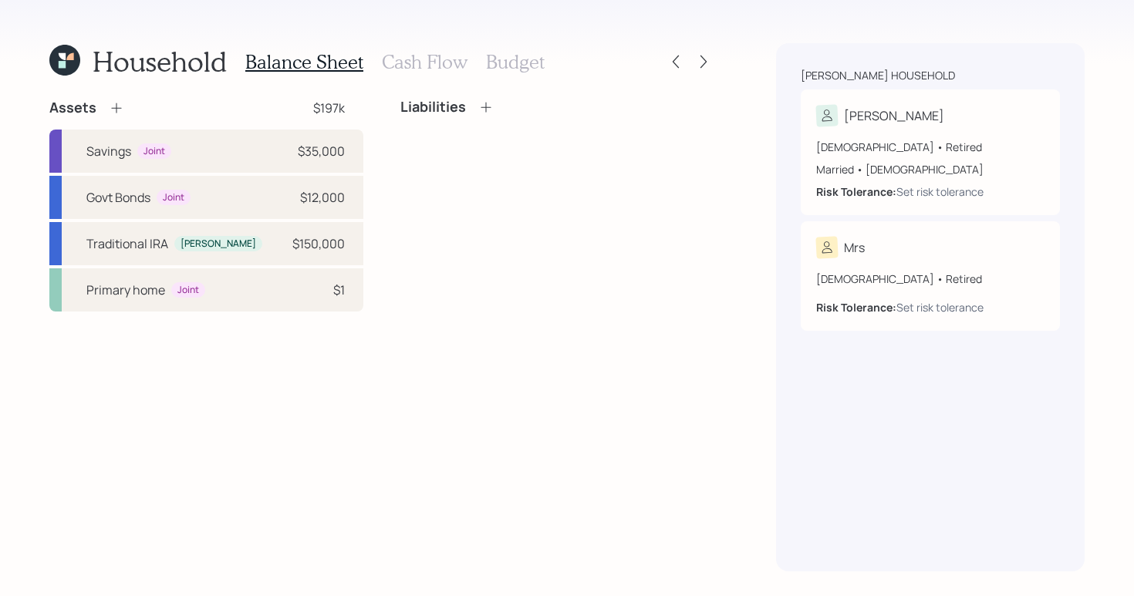
click at [423, 59] on h3 "Cash Flow" at bounding box center [425, 62] width 86 height 22
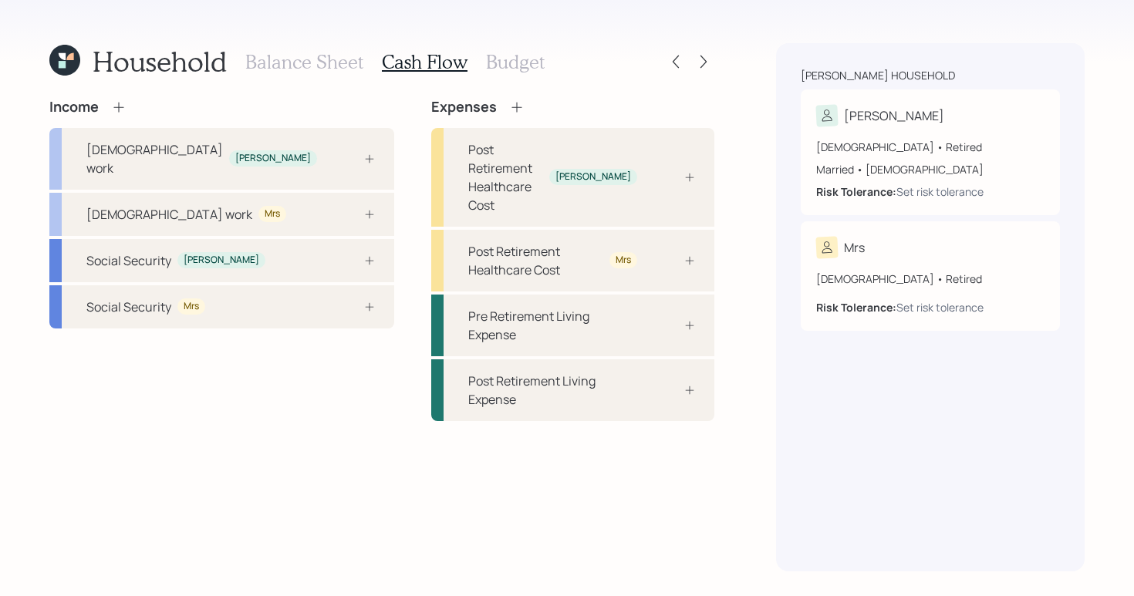
click at [488, 59] on h3 "Budget" at bounding box center [515, 62] width 59 height 22
